Goal: Task Accomplishment & Management: Manage account settings

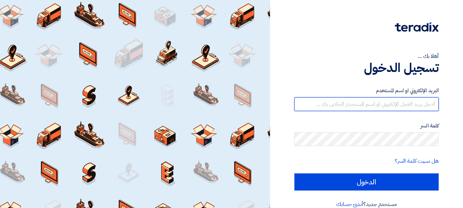
click at [425, 99] on input "text" at bounding box center [367, 104] width 144 height 14
type input "[EMAIL_ADDRESS][DOMAIN_NAME]"
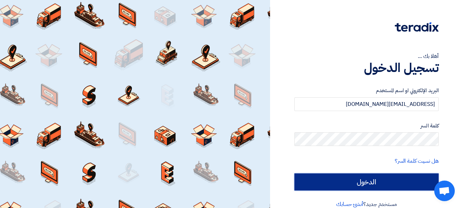
click at [363, 180] on input "الدخول" at bounding box center [367, 182] width 144 height 17
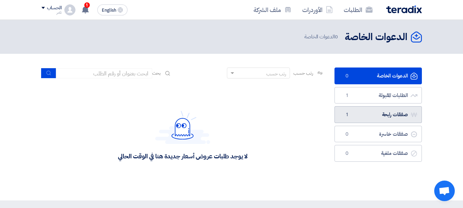
click at [389, 112] on link "صفقات رابحة صفقات رابحة 1" at bounding box center [378, 114] width 87 height 17
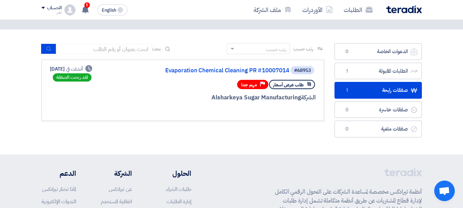
scroll to position [34, 0]
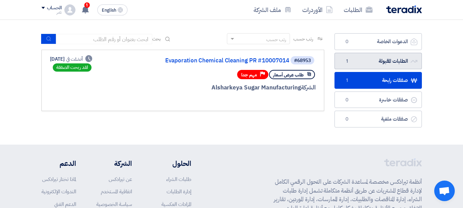
click at [384, 64] on link "الطلبات المقبولة الطلبات المقبولة 1" at bounding box center [378, 61] width 87 height 17
